Goal: Transaction & Acquisition: Purchase product/service

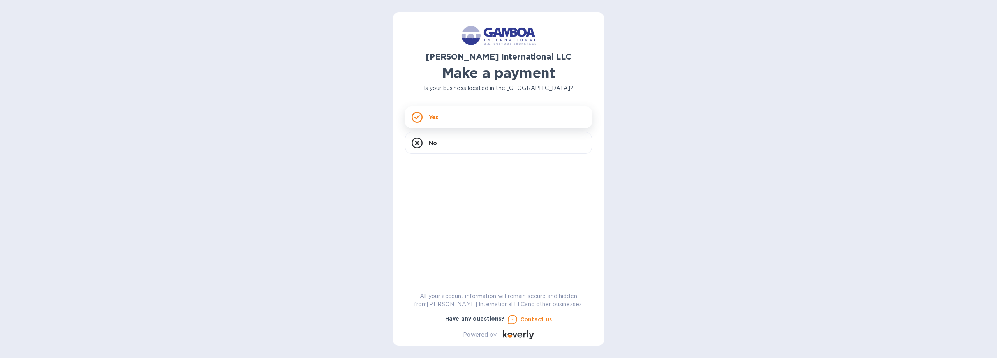
click at [430, 120] on p "Yes" at bounding box center [433, 117] width 9 height 8
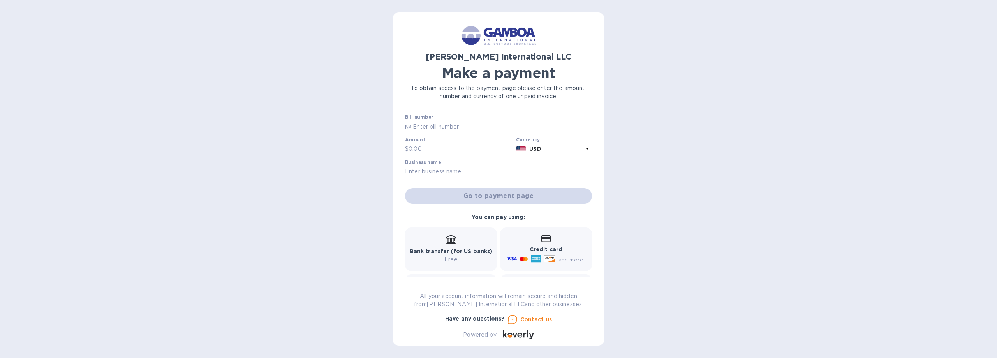
click at [430, 125] on input "text" at bounding box center [501, 127] width 181 height 12
click at [426, 128] on input "text" at bounding box center [501, 127] width 181 height 12
click at [444, 129] on input "730,7" at bounding box center [501, 127] width 181 height 12
type input "730,73564,74048,74262,75032,75439,75714"
click at [442, 150] on input "text" at bounding box center [460, 149] width 104 height 12
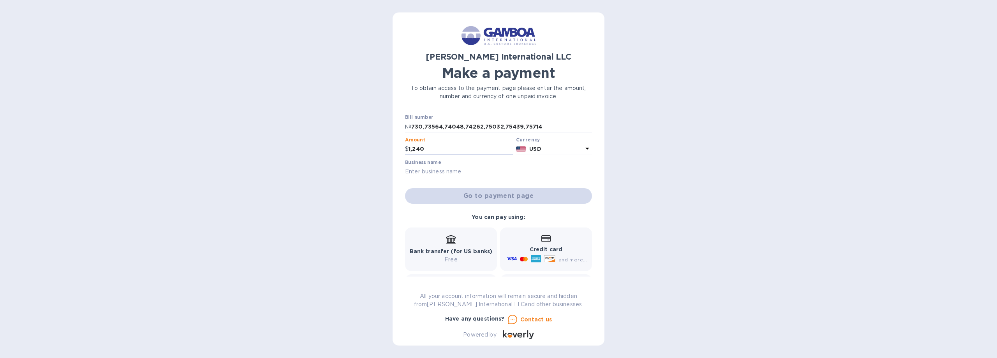
type input "1,240"
click at [445, 166] on input "text" at bounding box center [498, 172] width 187 height 12
type input "VCCS LLC"
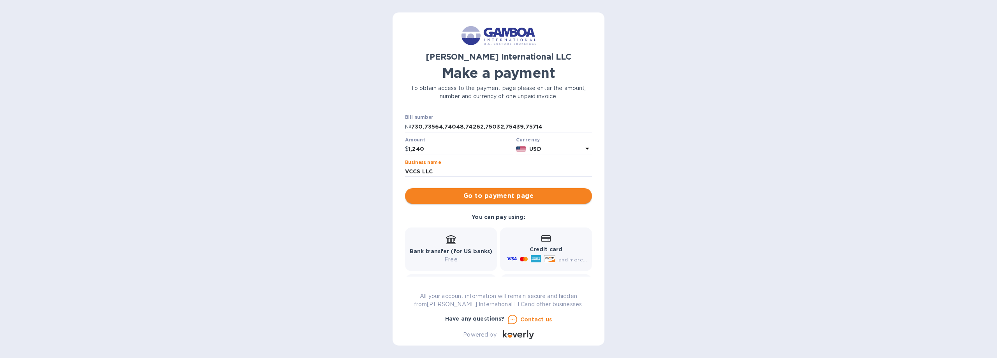
click at [506, 193] on span "Go to payment page" at bounding box center [498, 195] width 174 height 9
